Goal: Task Accomplishment & Management: Manage account settings

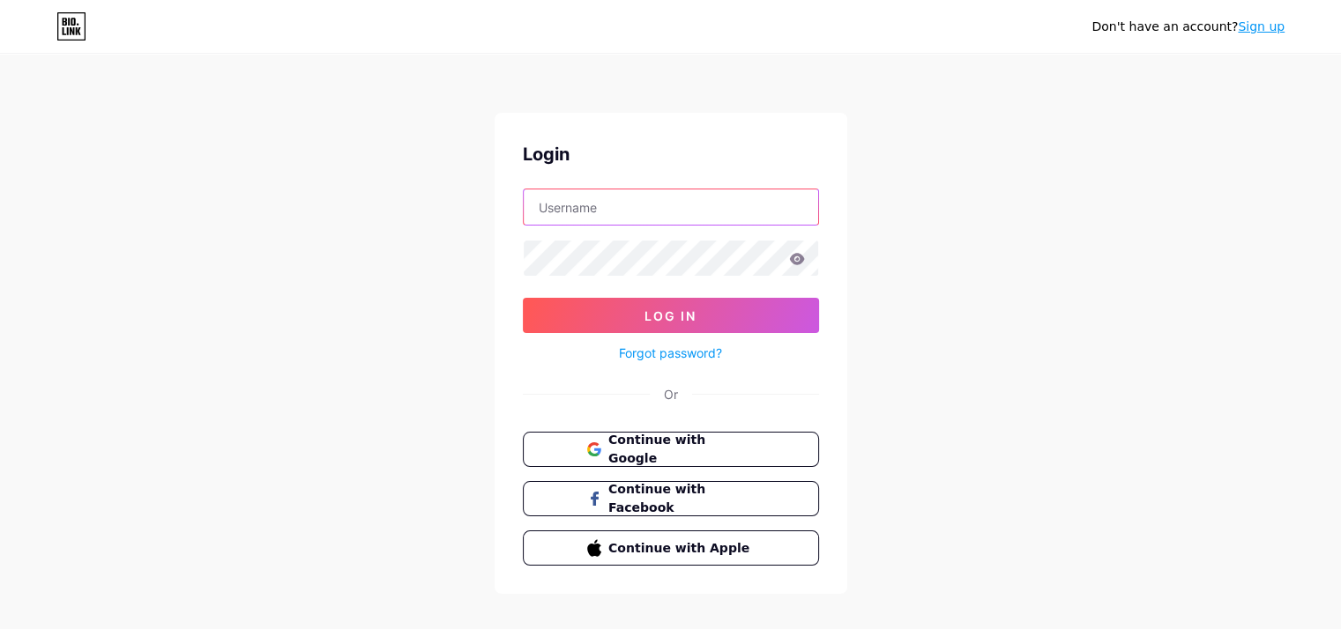
click at [623, 212] on input "text" at bounding box center [671, 207] width 294 height 35
type input "[EMAIL_ADDRESS][DOMAIN_NAME]"
click at [681, 214] on input "[EMAIL_ADDRESS][DOMAIN_NAME]" at bounding box center [671, 207] width 294 height 35
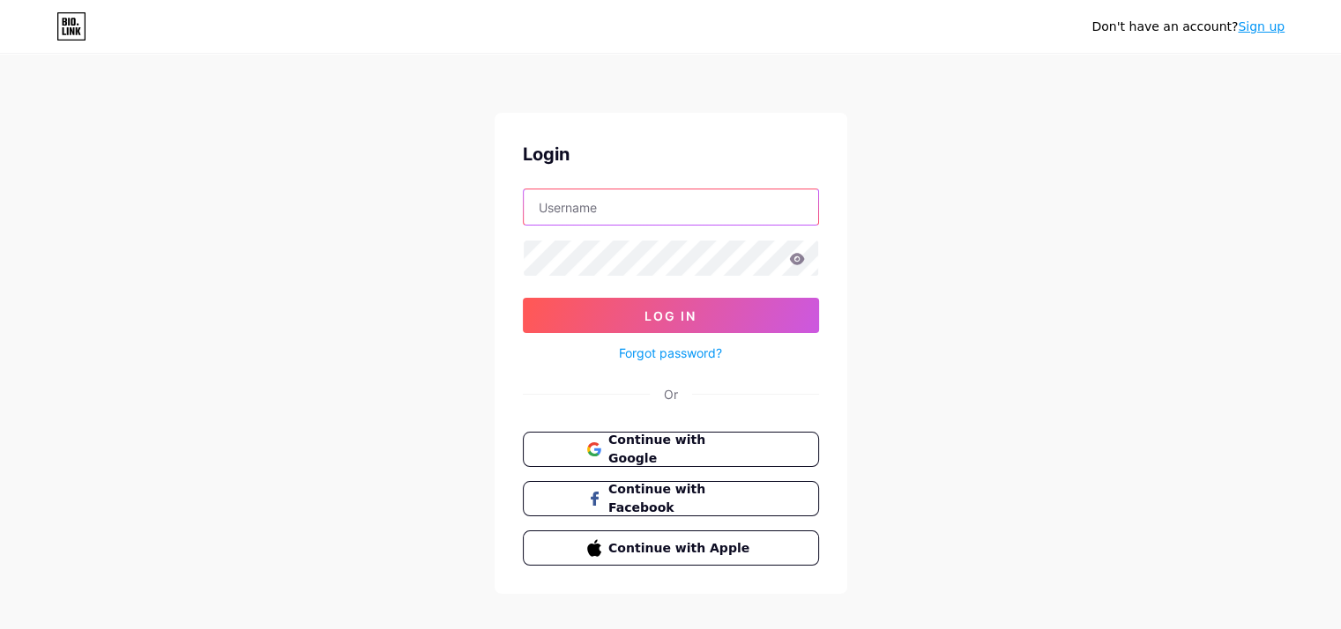
click at [745, 213] on input "text" at bounding box center [671, 207] width 294 height 35
type input "[EMAIL_ADDRESS][DOMAIN_NAME]"
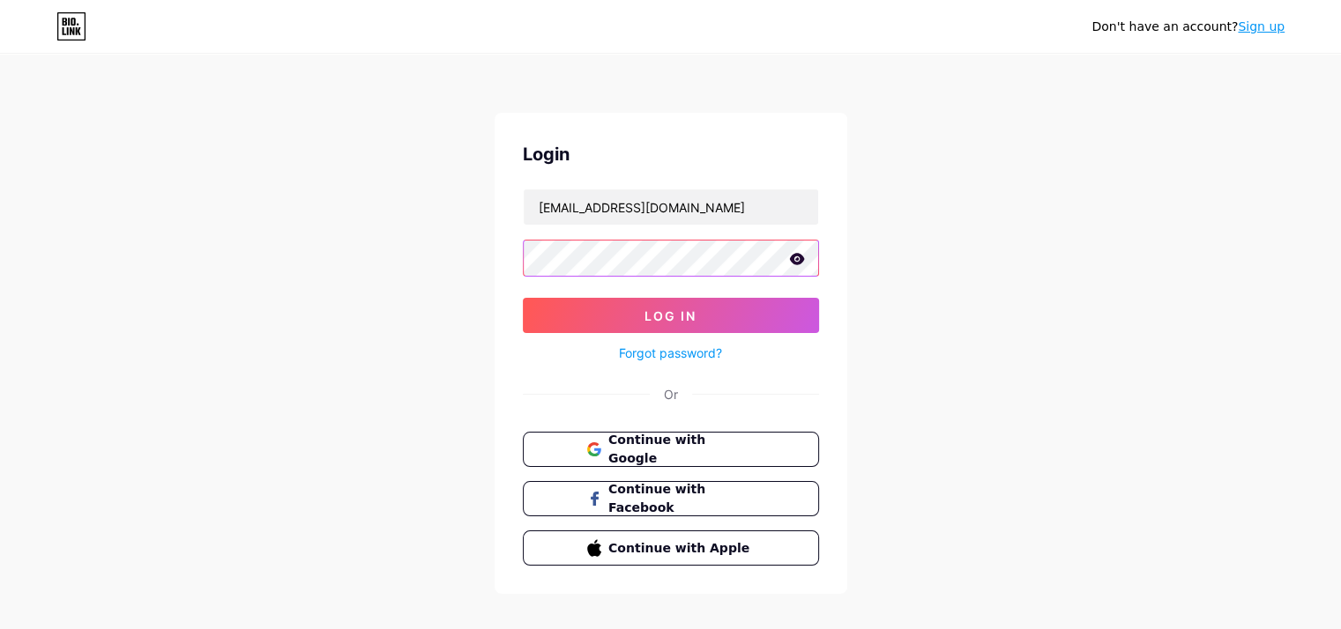
click at [523, 298] on button "Log In" at bounding box center [671, 315] width 296 height 35
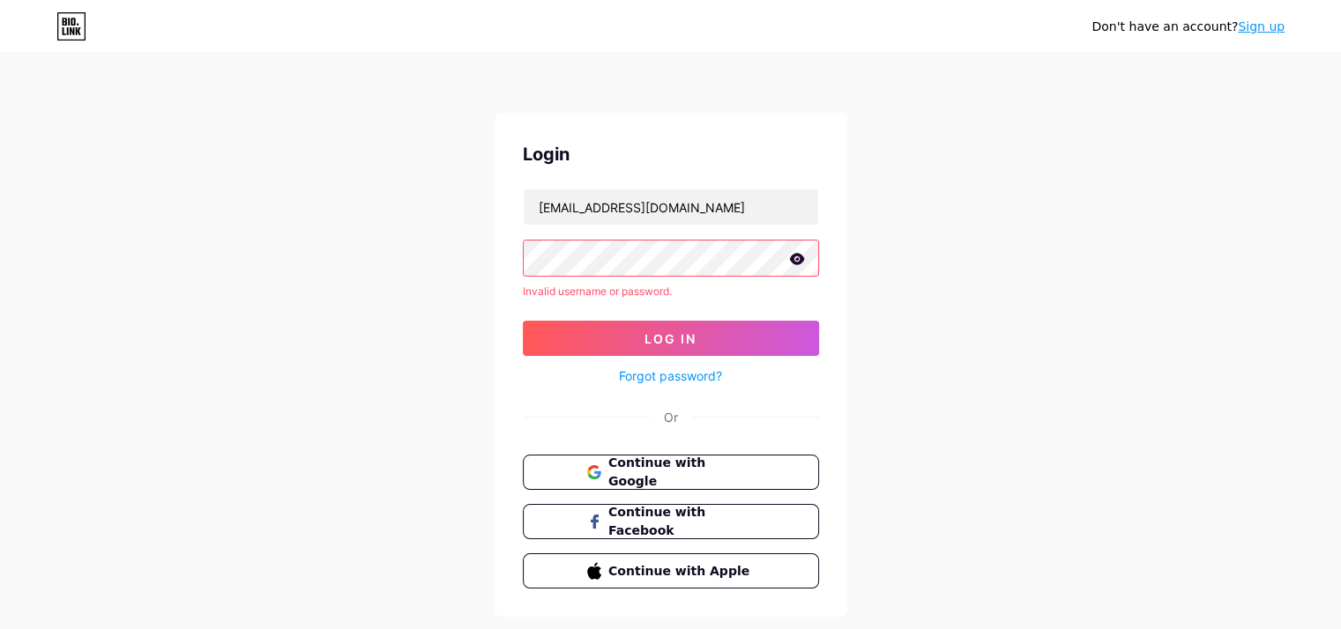
click at [796, 256] on icon at bounding box center [796, 258] width 15 height 11
click at [640, 324] on button "Log In" at bounding box center [671, 338] width 296 height 35
click at [712, 199] on input "[EMAIL_ADDRESS][DOMAIN_NAME]" at bounding box center [671, 207] width 294 height 35
click at [712, 204] on input "[EMAIL_ADDRESS][DOMAIN_NAME]" at bounding box center [671, 207] width 294 height 35
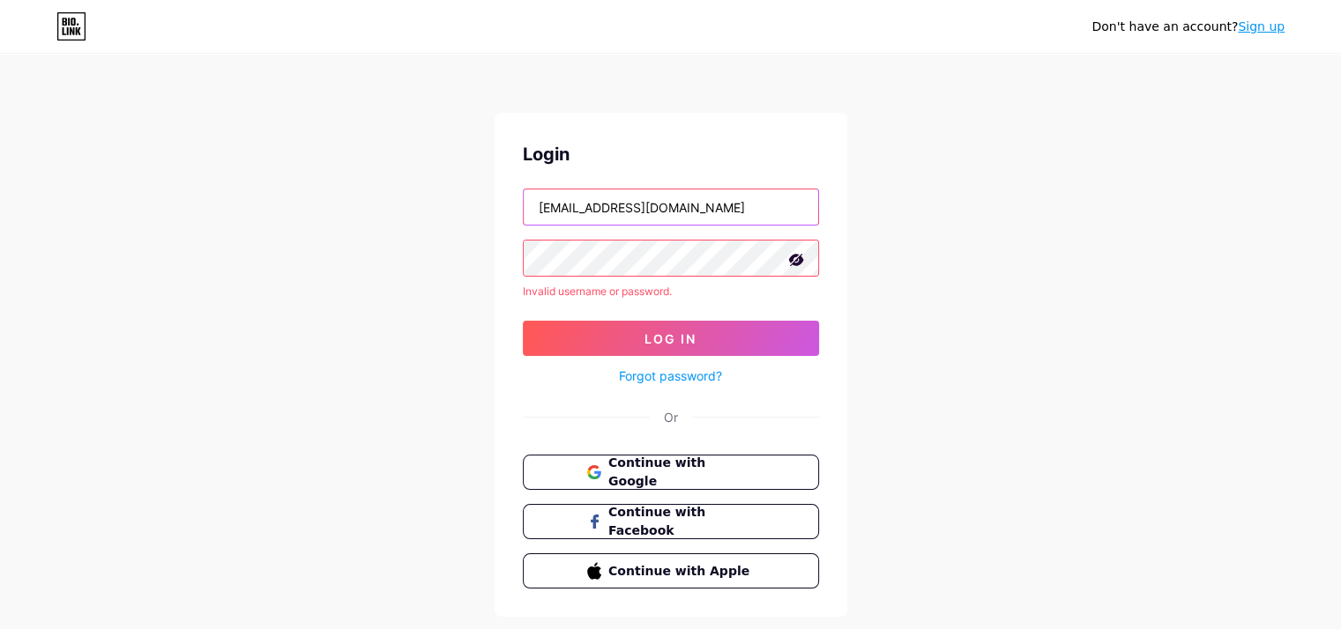
click at [712, 204] on input "[EMAIL_ADDRESS][DOMAIN_NAME]" at bounding box center [671, 207] width 294 height 35
click at [712, 204] on input "text" at bounding box center [671, 207] width 294 height 35
type input "[EMAIL_ADDRESS][DOMAIN_NAME]"
click at [662, 314] on form "[EMAIL_ADDRESS][DOMAIN_NAME] Invalid username or password. Log In Forgot passwo…" at bounding box center [671, 288] width 296 height 198
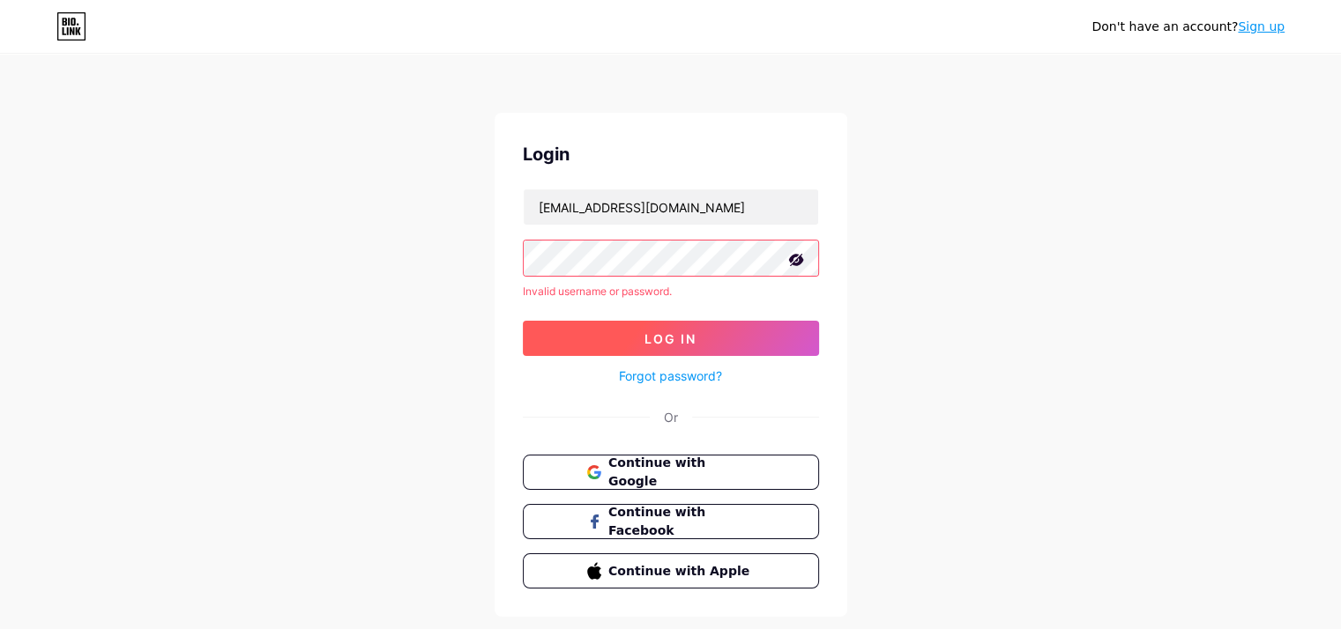
click at [661, 335] on span "Log In" at bounding box center [670, 338] width 52 height 15
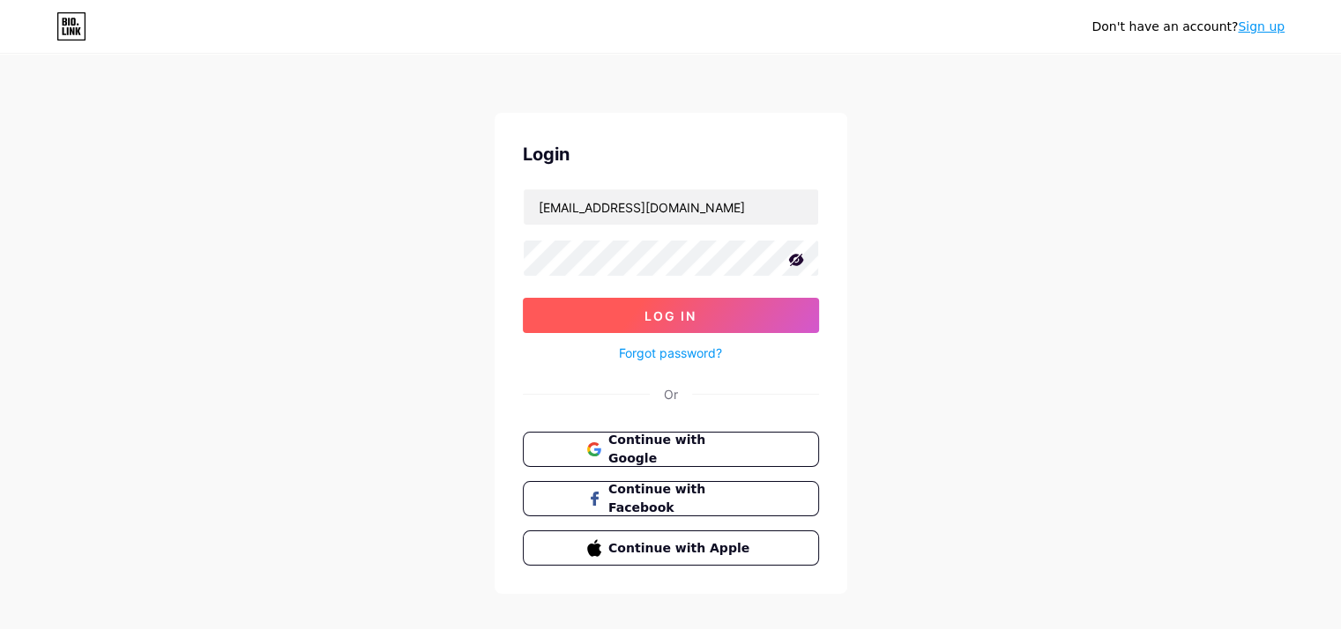
click at [698, 318] on button "Log In" at bounding box center [671, 315] width 296 height 35
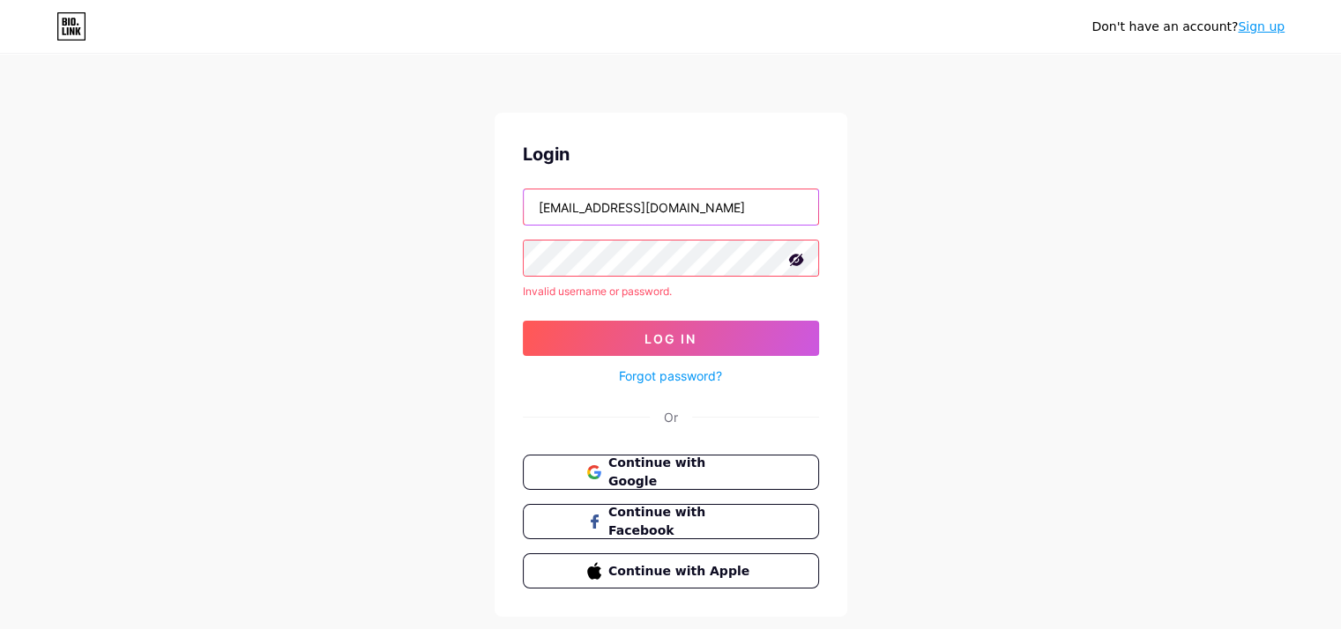
click at [690, 200] on input "[EMAIL_ADDRESS][DOMAIN_NAME]" at bounding box center [671, 207] width 294 height 35
click at [673, 234] on form "Invalid username or password. Log In Forgot password?" at bounding box center [671, 288] width 296 height 198
click at [679, 214] on input "text" at bounding box center [671, 207] width 294 height 35
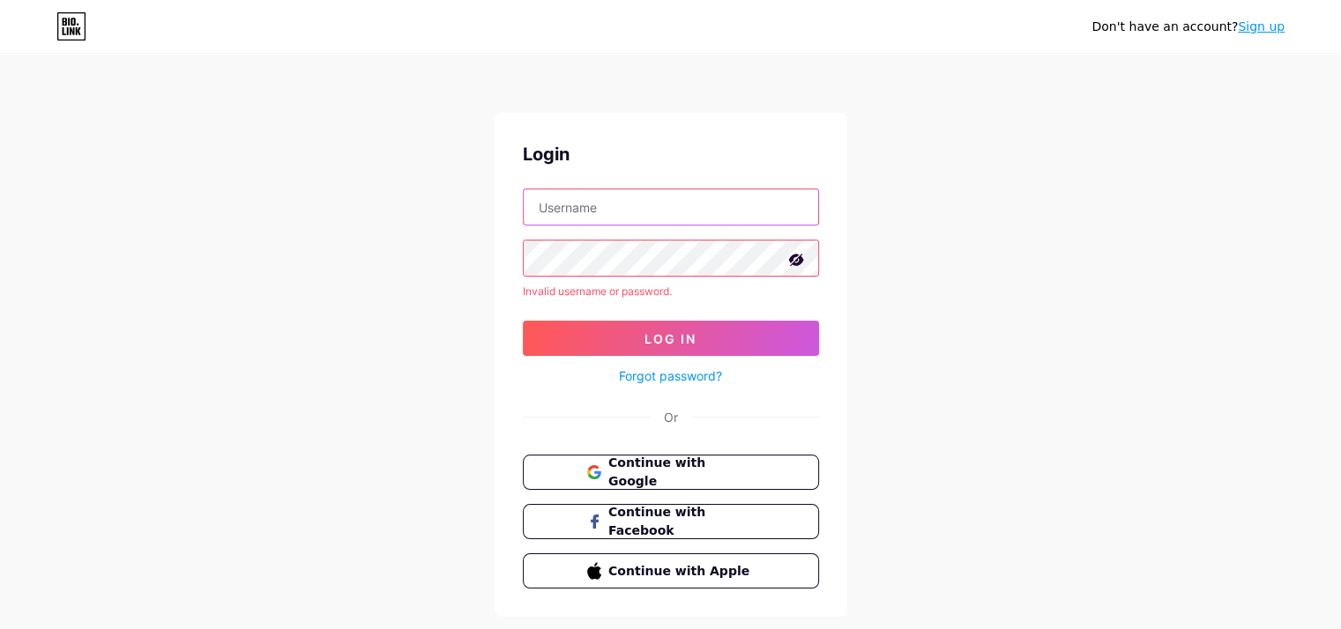
type input "[EMAIL_ADDRESS][DOMAIN_NAME]"
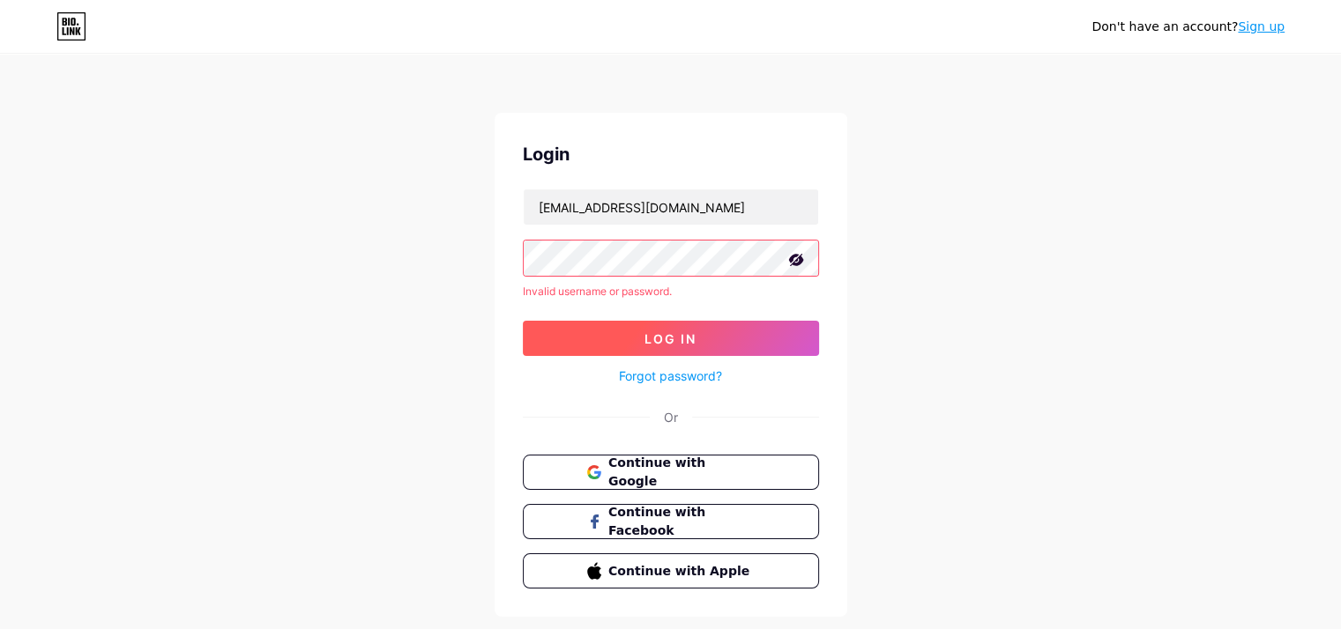
click at [662, 329] on button "Log In" at bounding box center [671, 338] width 296 height 35
click at [614, 325] on button "Log In" at bounding box center [671, 338] width 296 height 35
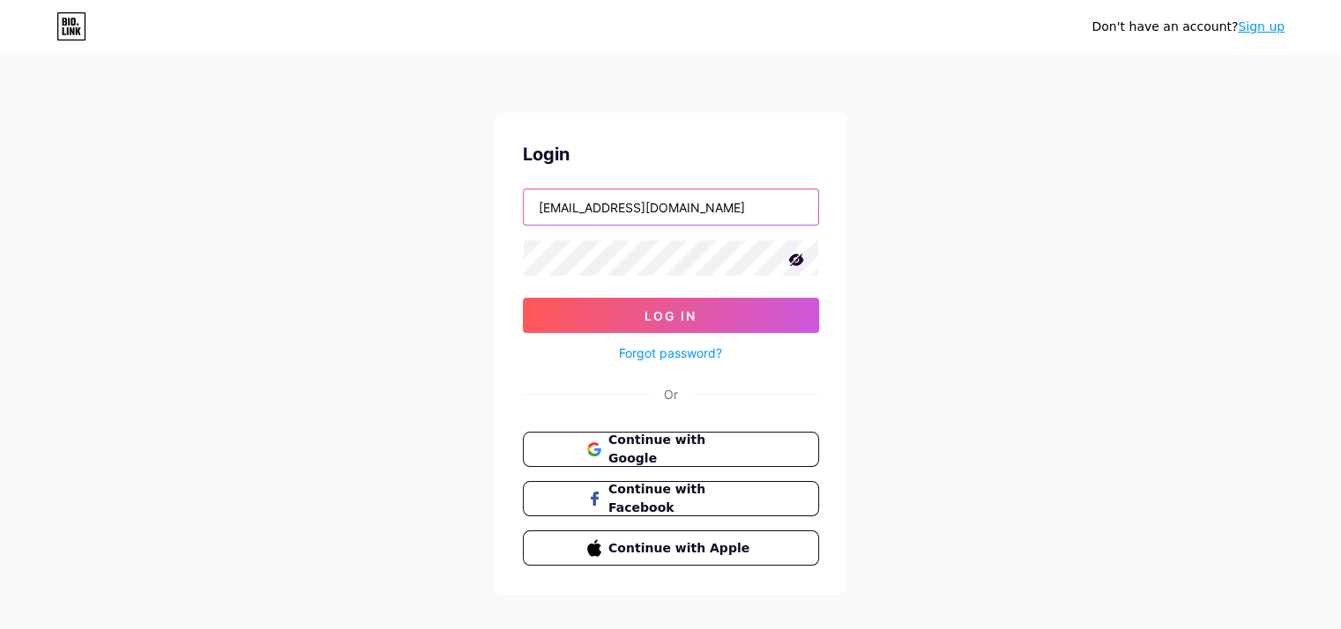
click at [538, 205] on input "[EMAIL_ADDRESS][DOMAIN_NAME]" at bounding box center [671, 207] width 294 height 35
click at [1235, 156] on div "Don't have an account? Sign up Login [EMAIL_ADDRESS][DOMAIN_NAME] Log In Forgot…" at bounding box center [670, 325] width 1341 height 651
